Goal: Answer question/provide support: Share knowledge or assist other users

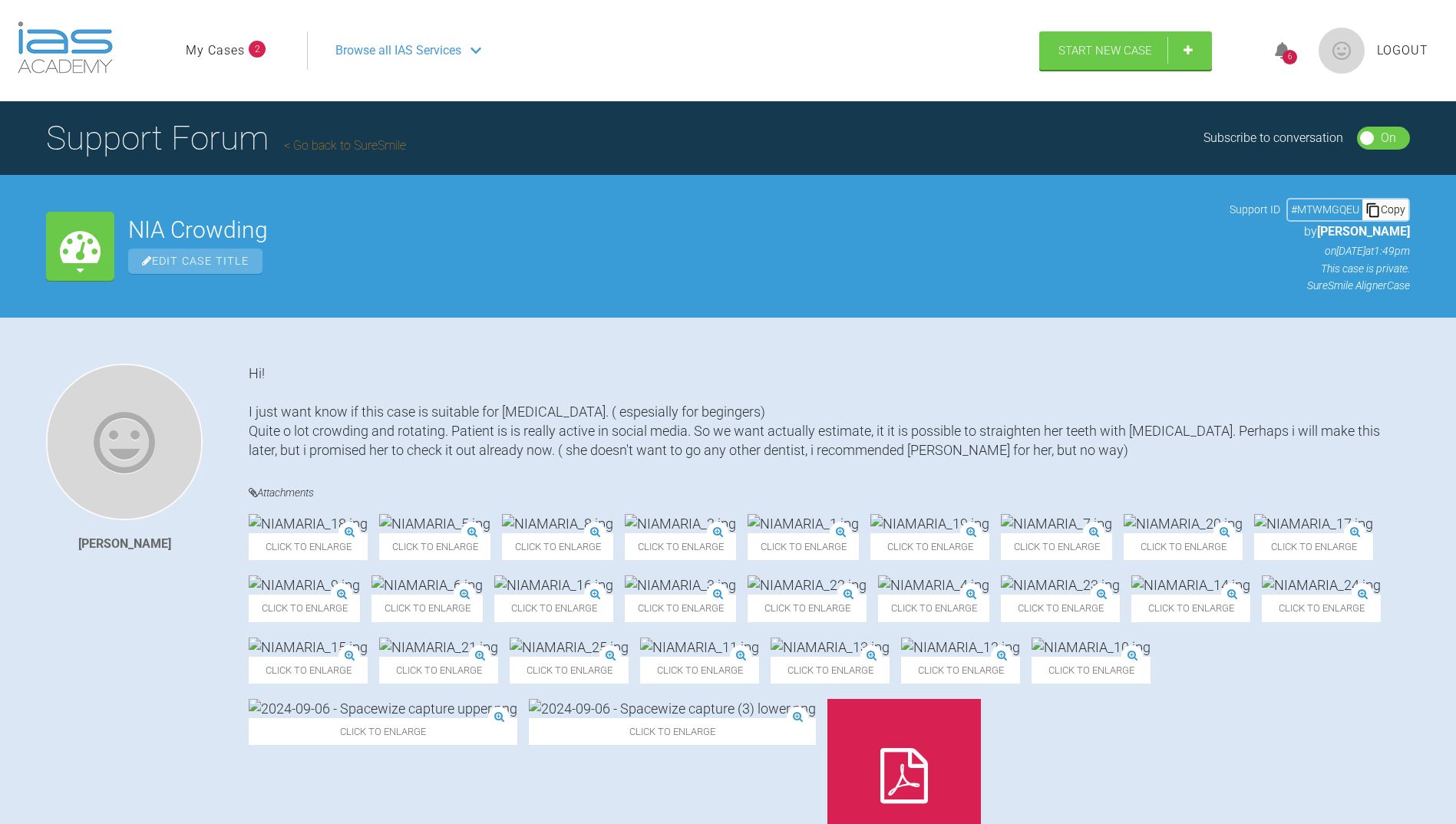
click at [1285, 51] on div "6" at bounding box center [1290, 57] width 14 height 14
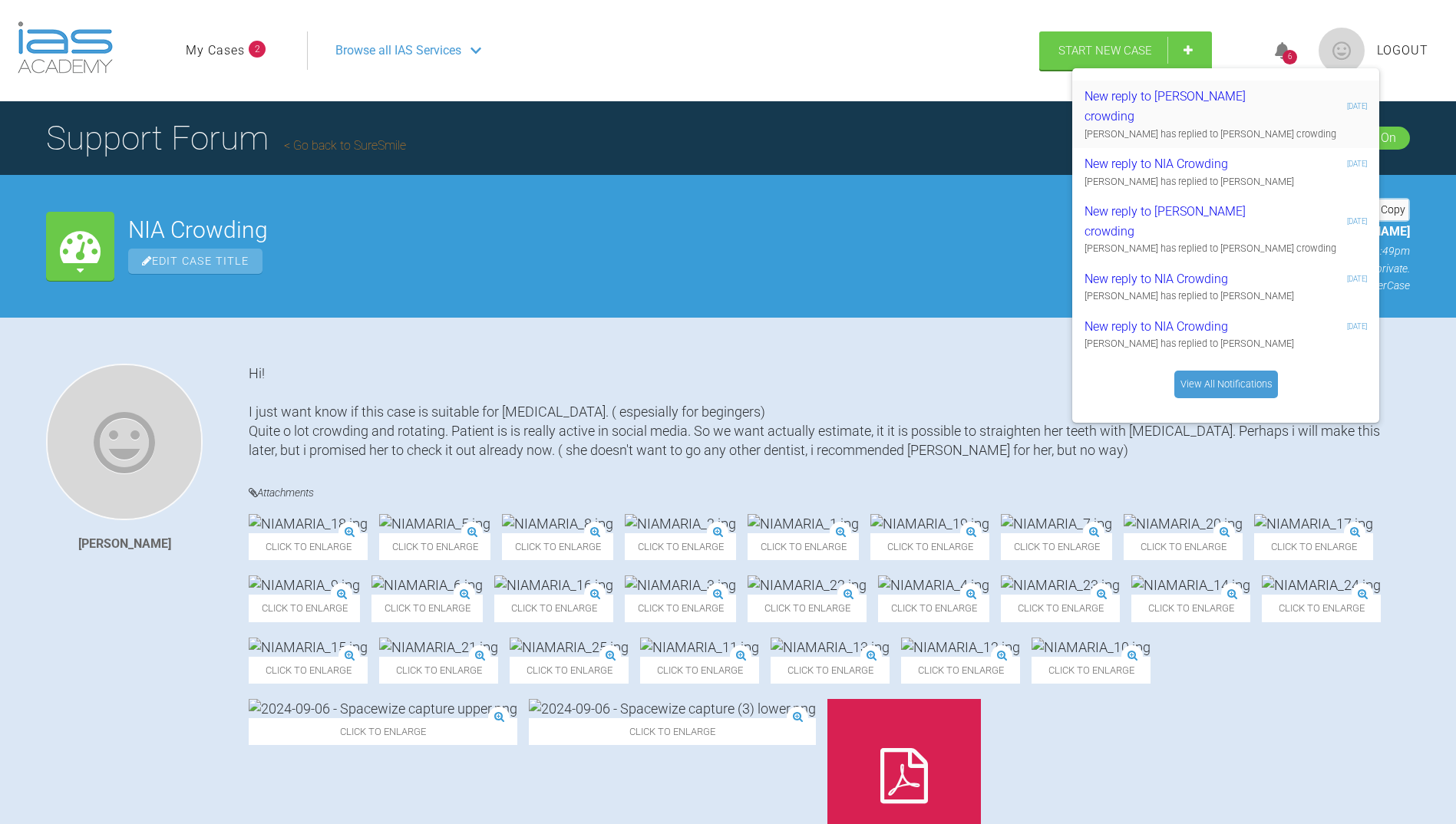
click at [1114, 108] on div "New reply to suomala m-l crowding" at bounding box center [1175, 105] width 183 height 39
